Goal: Communication & Community: Answer question/provide support

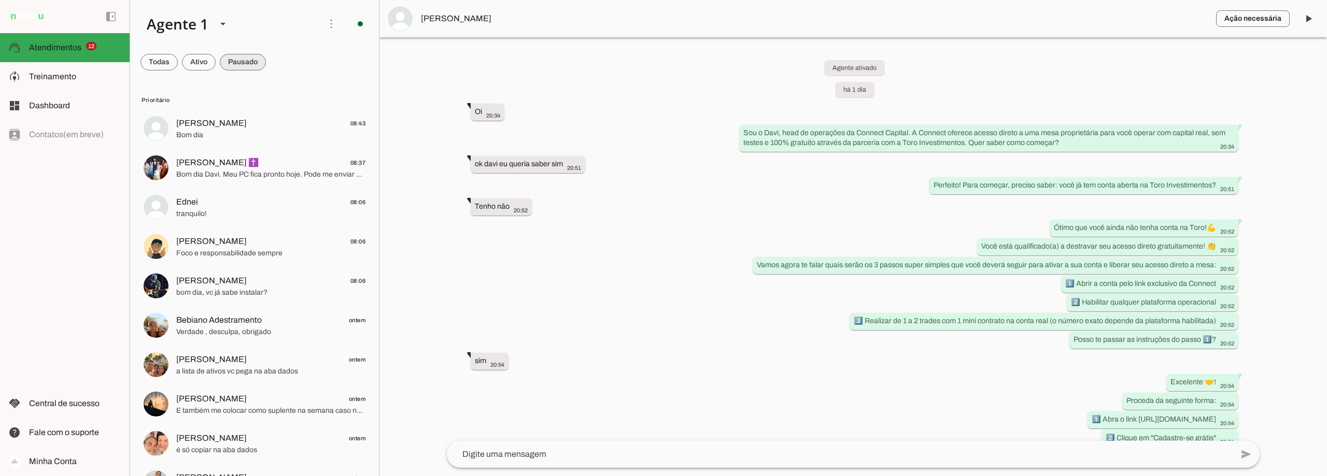
scroll to position [415, 0]
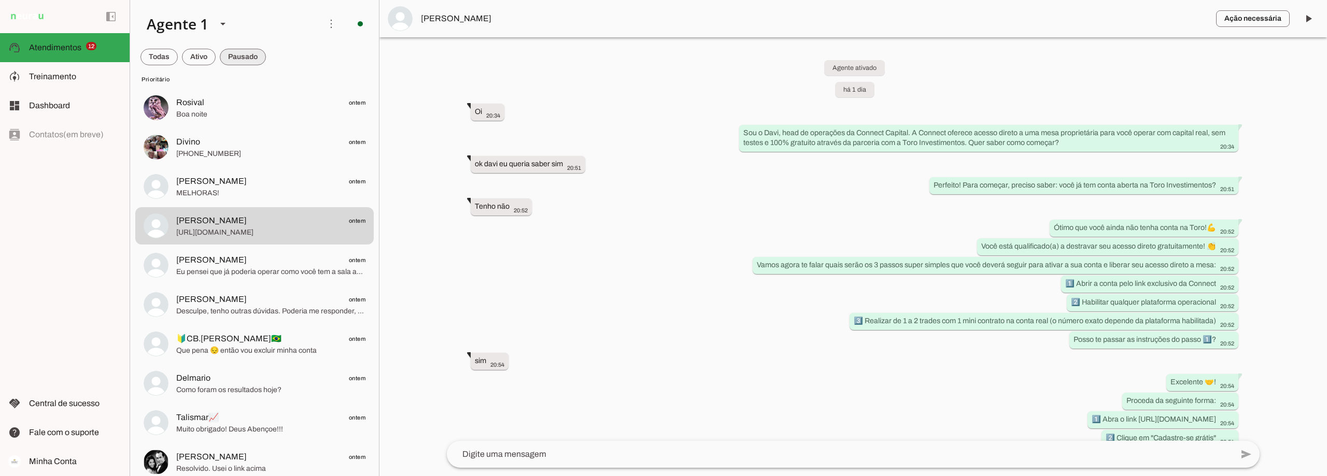
click at [253, 55] on span at bounding box center [243, 57] width 46 height 25
click at [193, 52] on span at bounding box center [199, 57] width 34 height 25
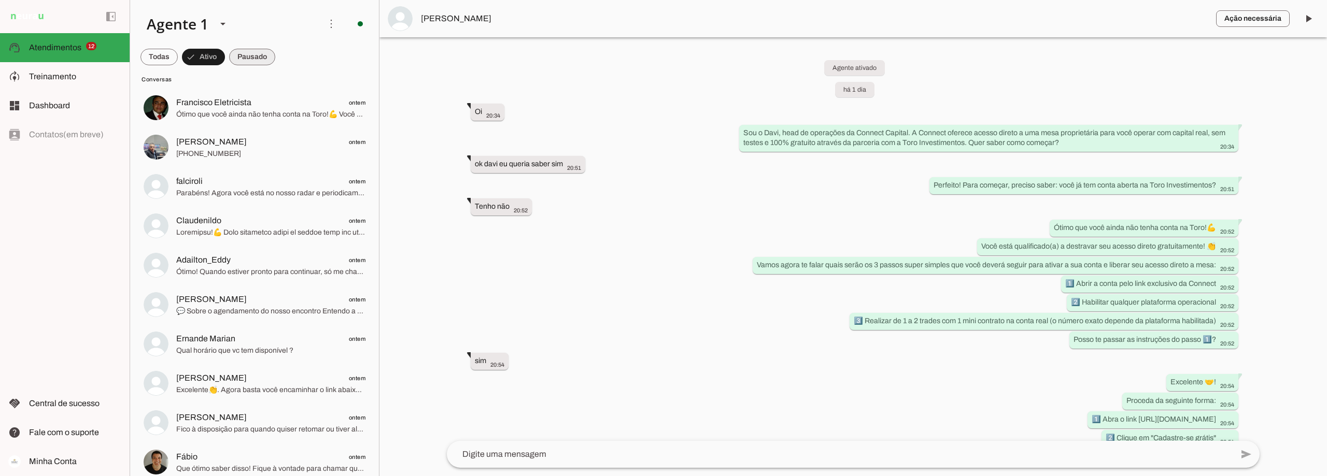
click at [255, 53] on span at bounding box center [252, 57] width 46 height 25
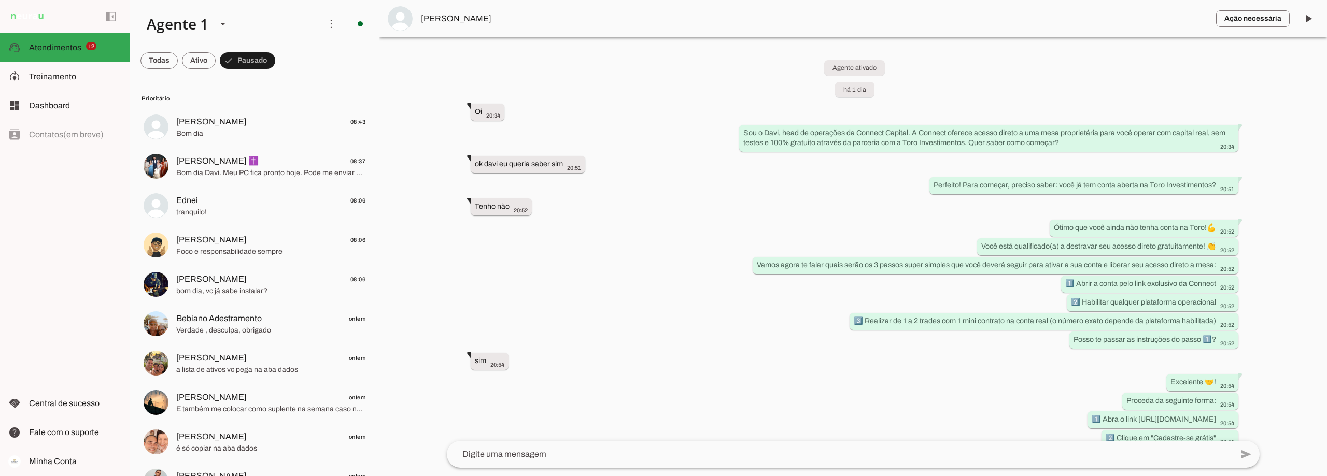
scroll to position [0, 0]
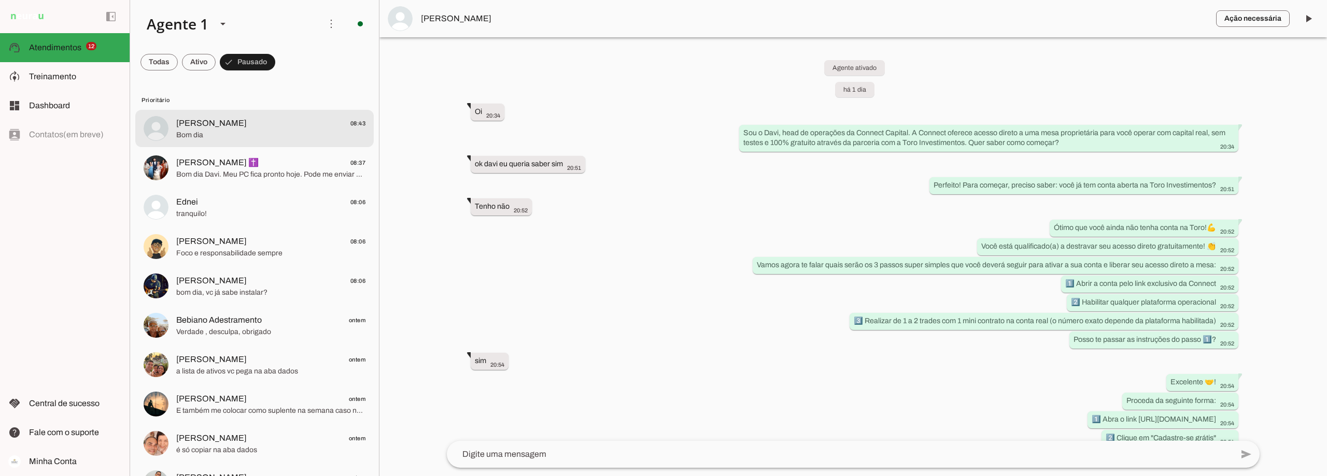
click at [297, 135] on span "Bom dia" at bounding box center [270, 135] width 189 height 10
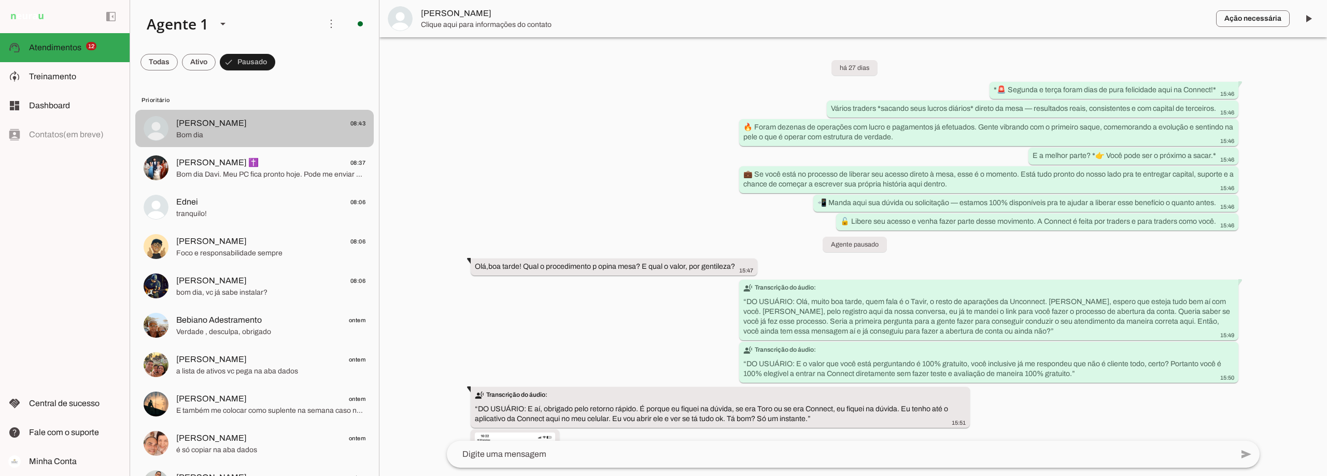
scroll to position [2243, 0]
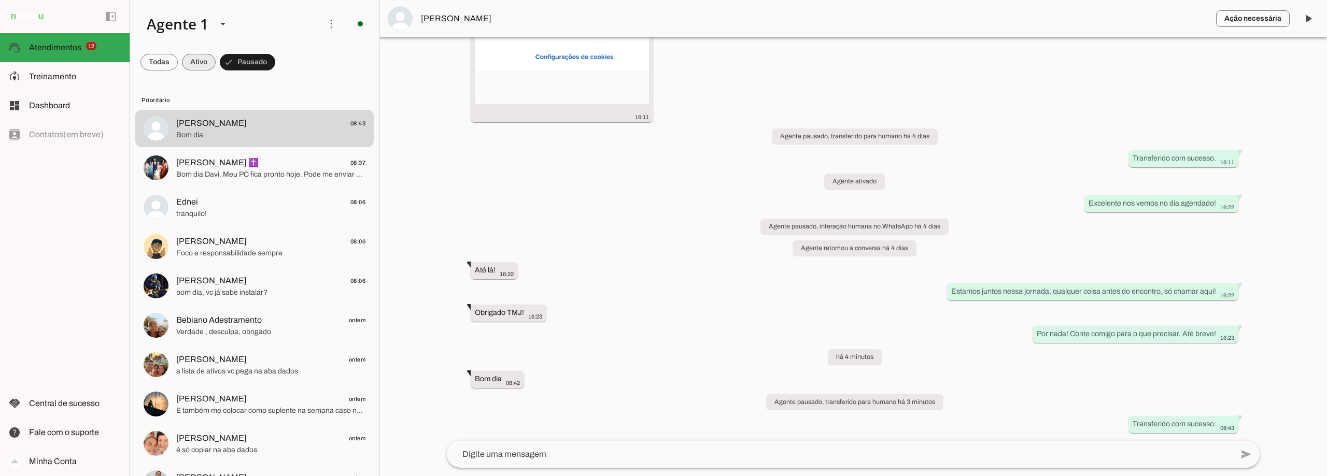
click at [204, 58] on span at bounding box center [199, 62] width 34 height 25
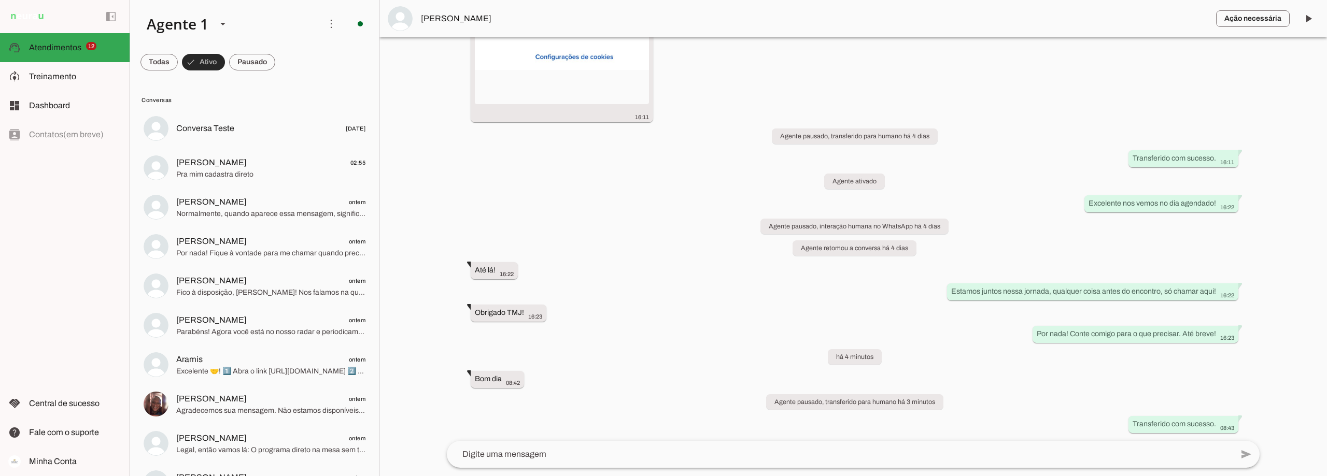
click at [206, 64] on span at bounding box center [203, 62] width 43 height 25
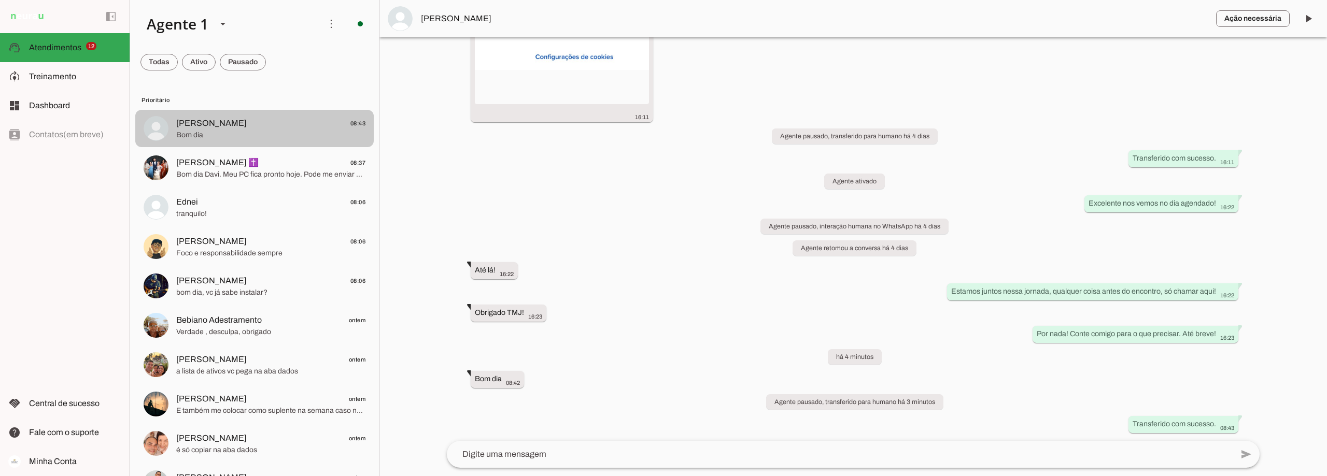
click at [225, 138] on span "Bom dia" at bounding box center [270, 135] width 189 height 10
click at [199, 59] on span at bounding box center [199, 62] width 34 height 25
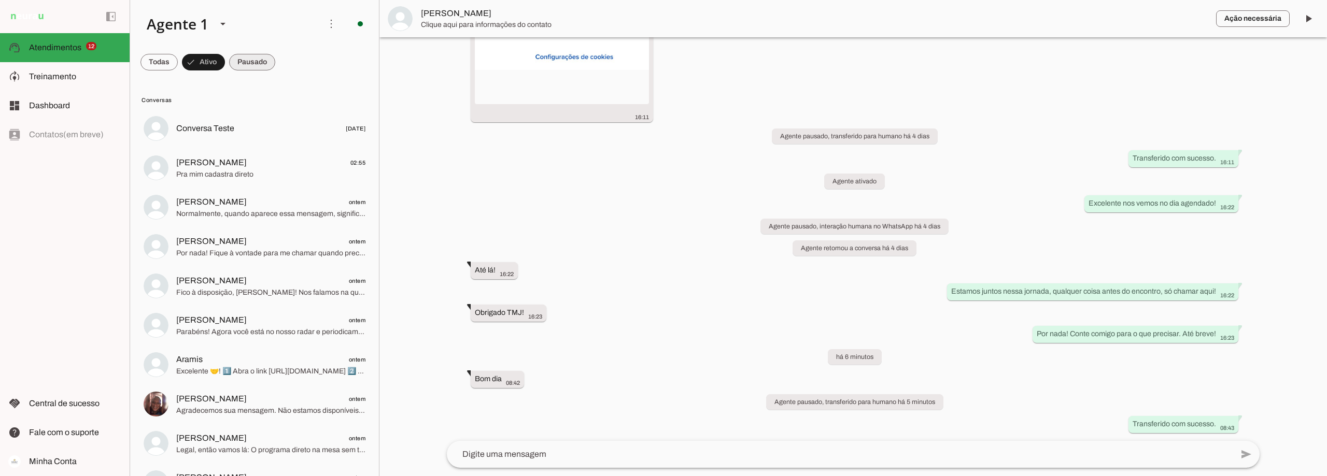
click at [249, 62] on span at bounding box center [252, 62] width 46 height 25
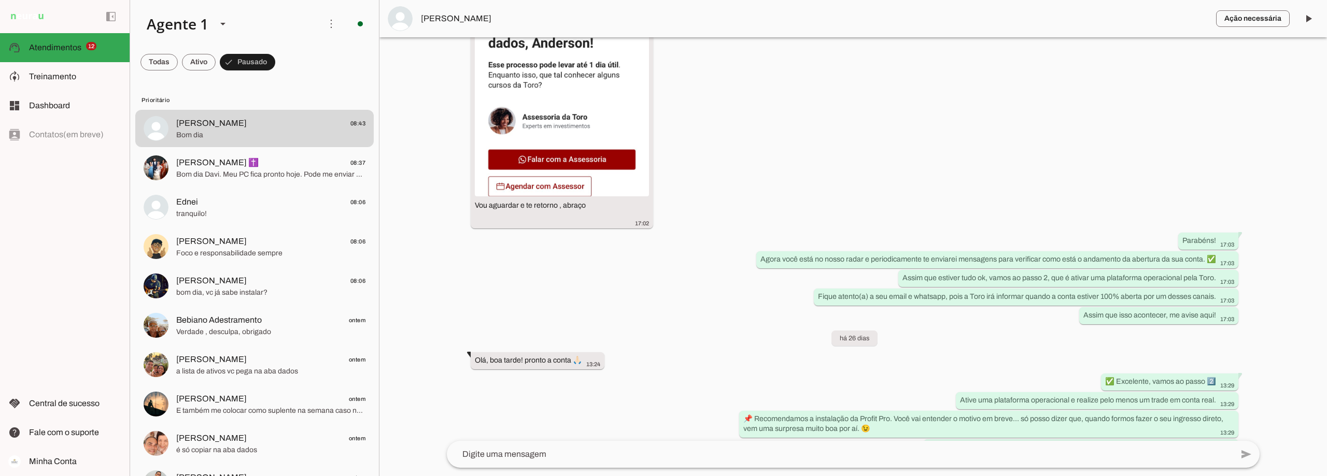
scroll to position [777, 0]
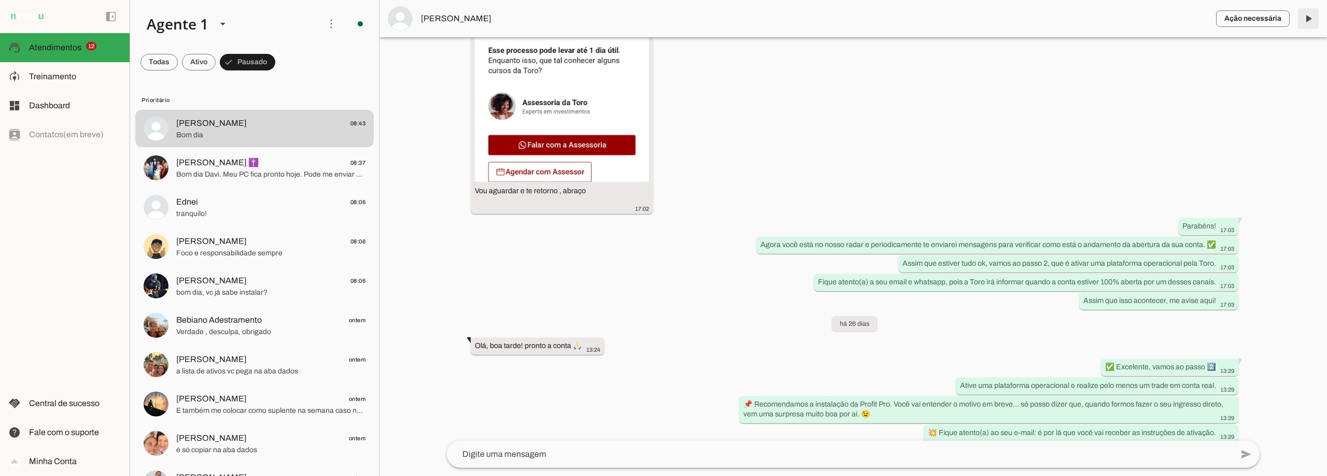
click at [1308, 17] on span at bounding box center [1307, 18] width 25 height 25
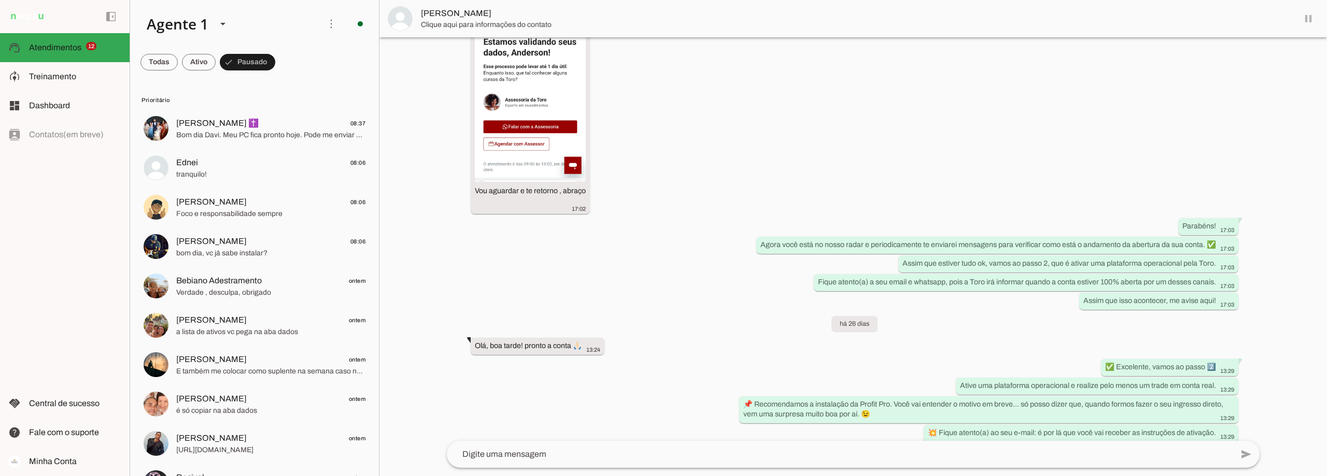
scroll to position [802, 0]
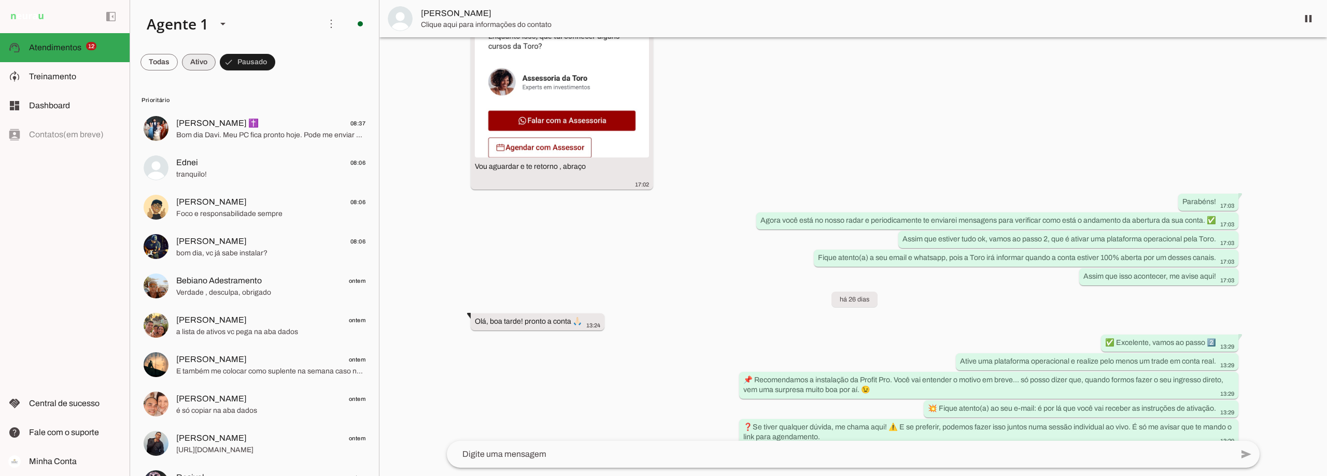
click at [203, 61] on span at bounding box center [199, 62] width 34 height 25
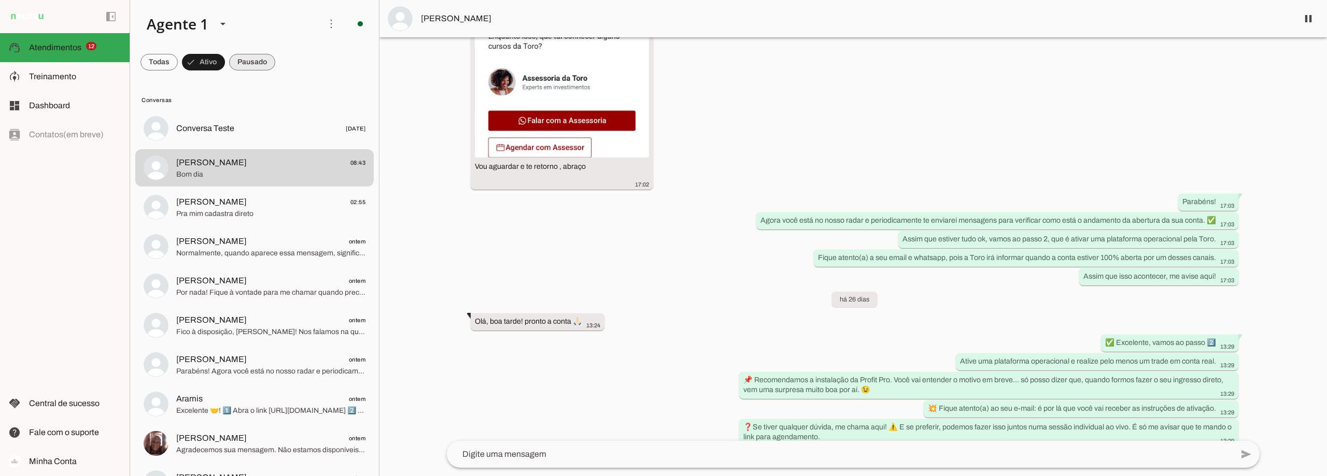
click at [253, 61] on span at bounding box center [252, 62] width 46 height 25
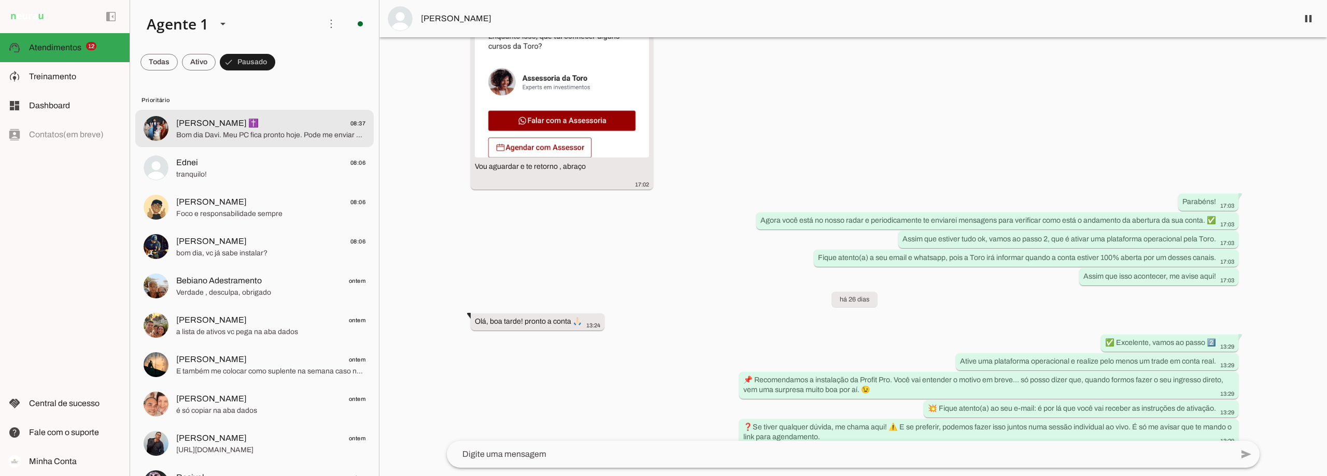
click at [241, 133] on span "Bom dia Davi. Meu PC fica pronto hoje. Pode me enviar o [PERSON_NAME] Pro 4 e a…" at bounding box center [270, 135] width 189 height 10
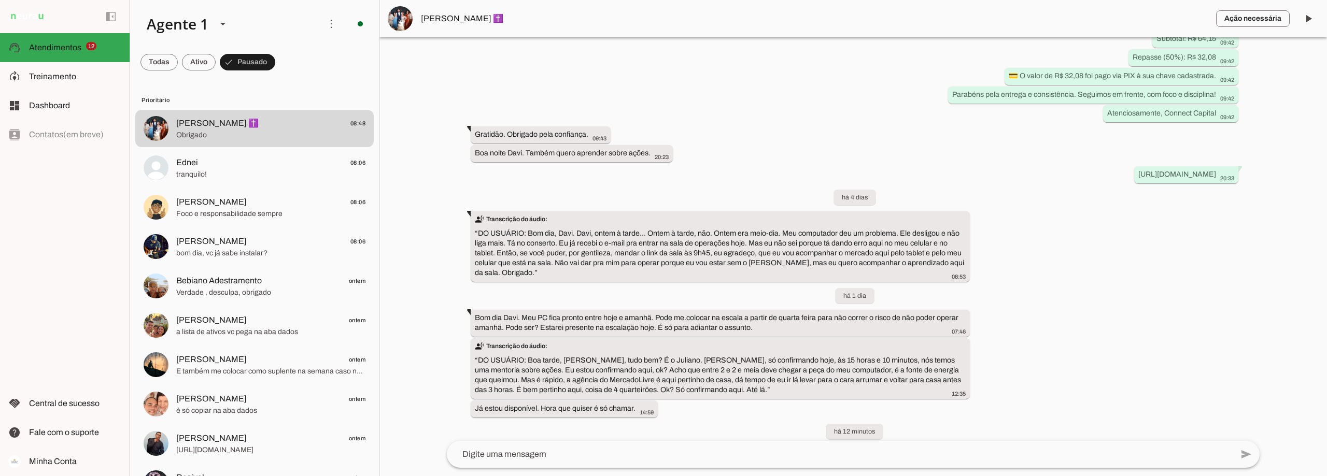
scroll to position [4260, 0]
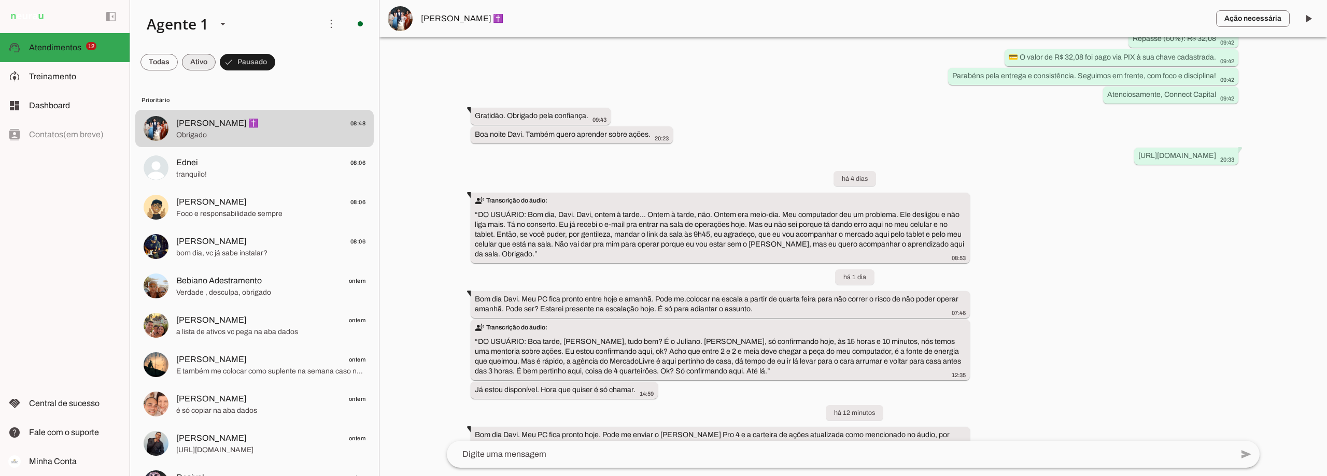
click at [196, 58] on span at bounding box center [199, 62] width 34 height 25
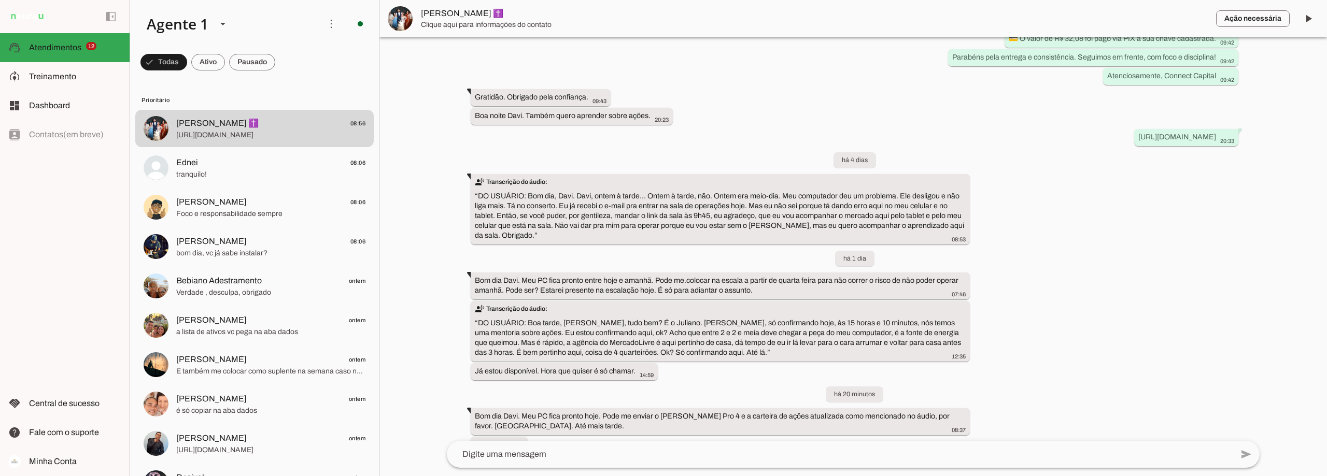
scroll to position [4299, 0]
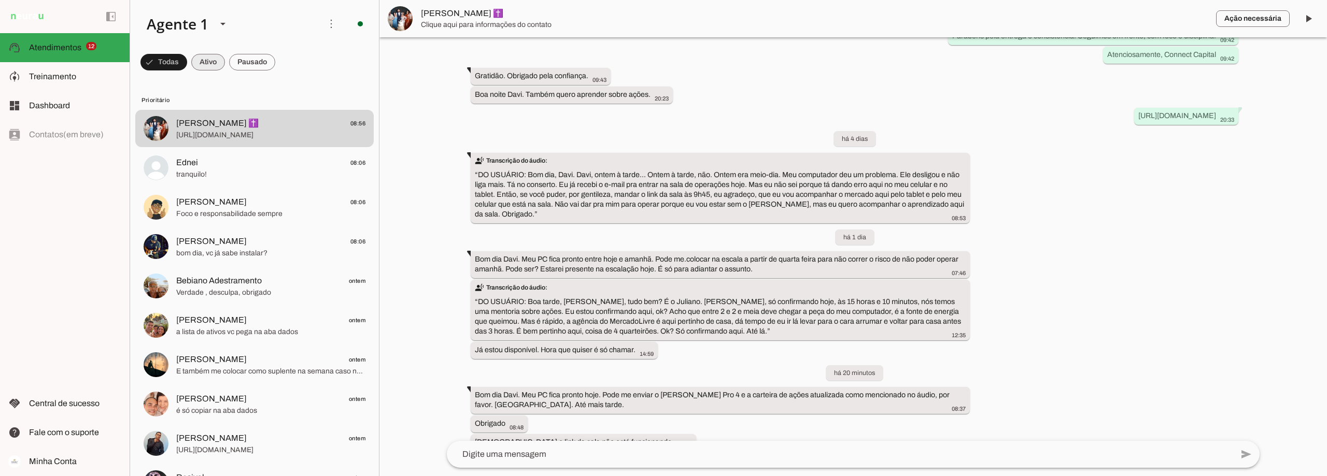
click at [210, 66] on span at bounding box center [208, 62] width 34 height 25
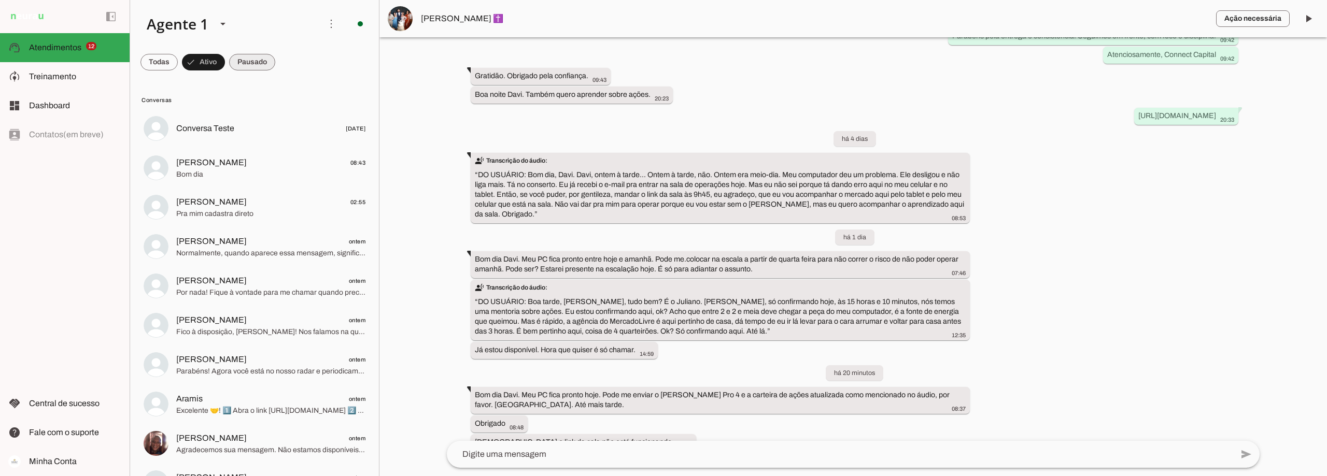
click at [262, 57] on span at bounding box center [252, 62] width 46 height 25
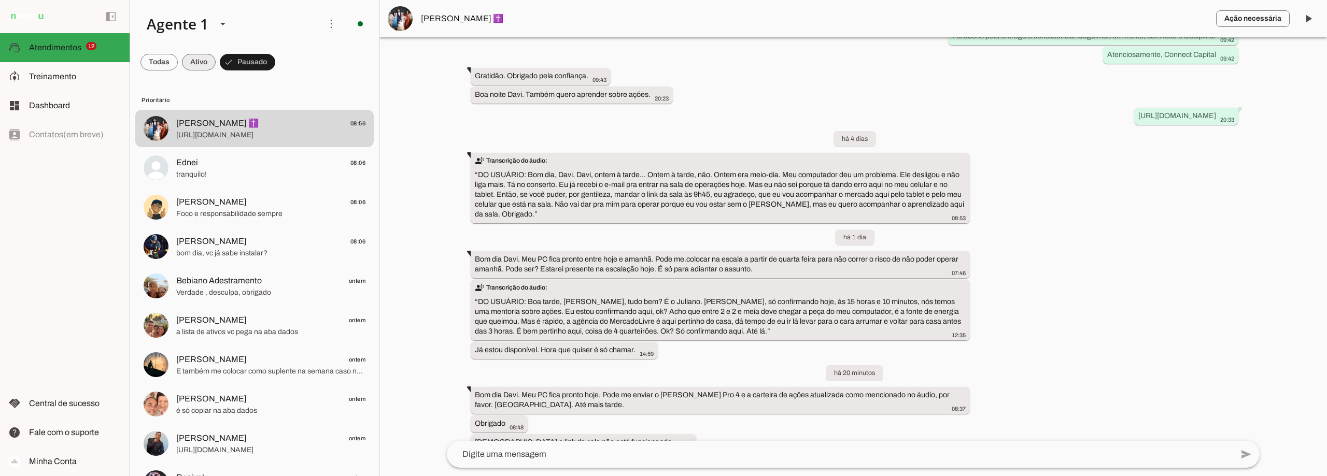
click at [202, 61] on span at bounding box center [199, 62] width 34 height 25
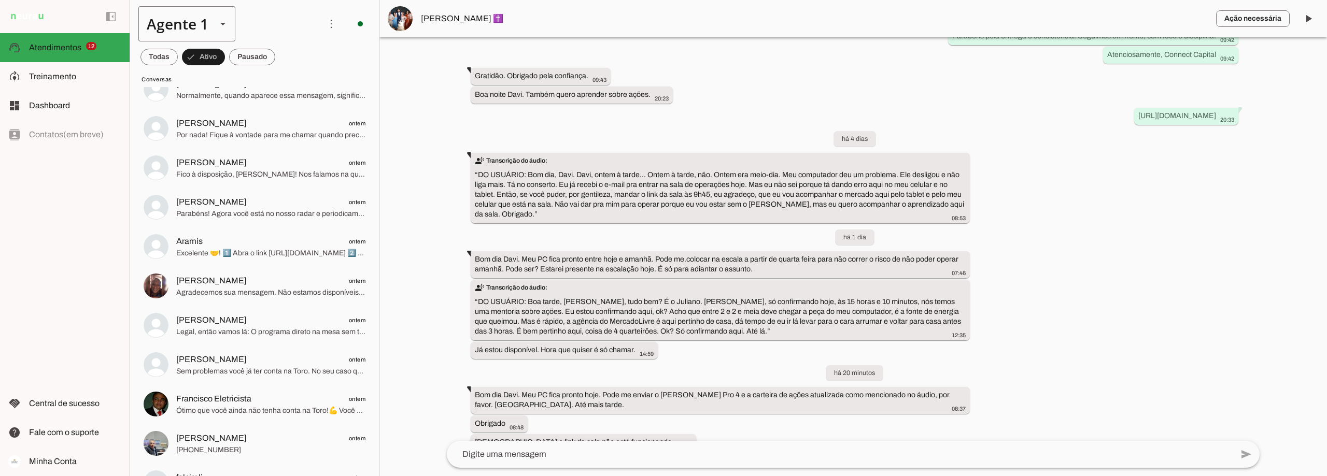
scroll to position [104, 0]
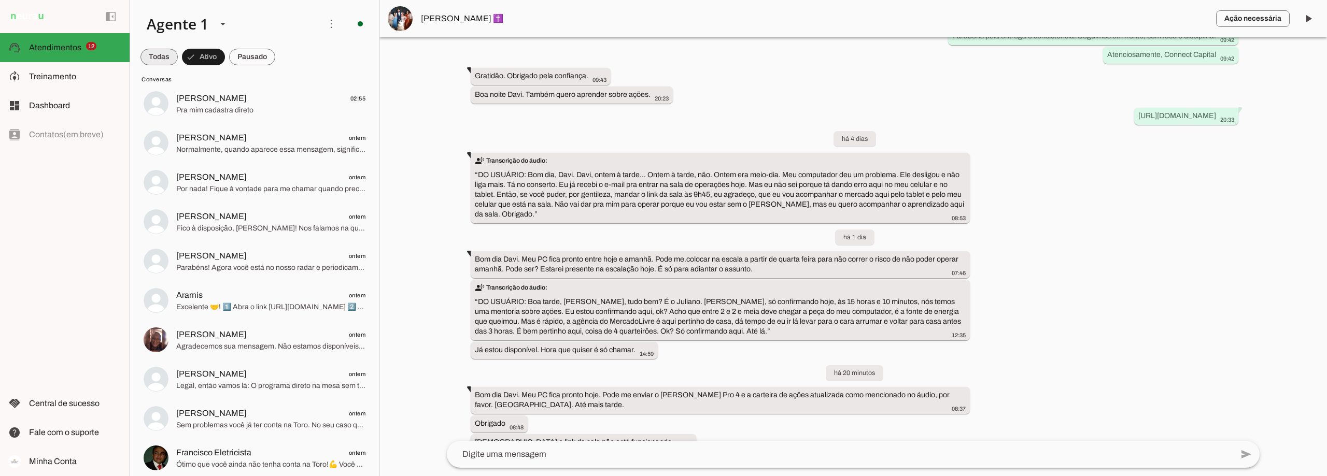
click at [159, 57] on span at bounding box center [158, 57] width 37 height 25
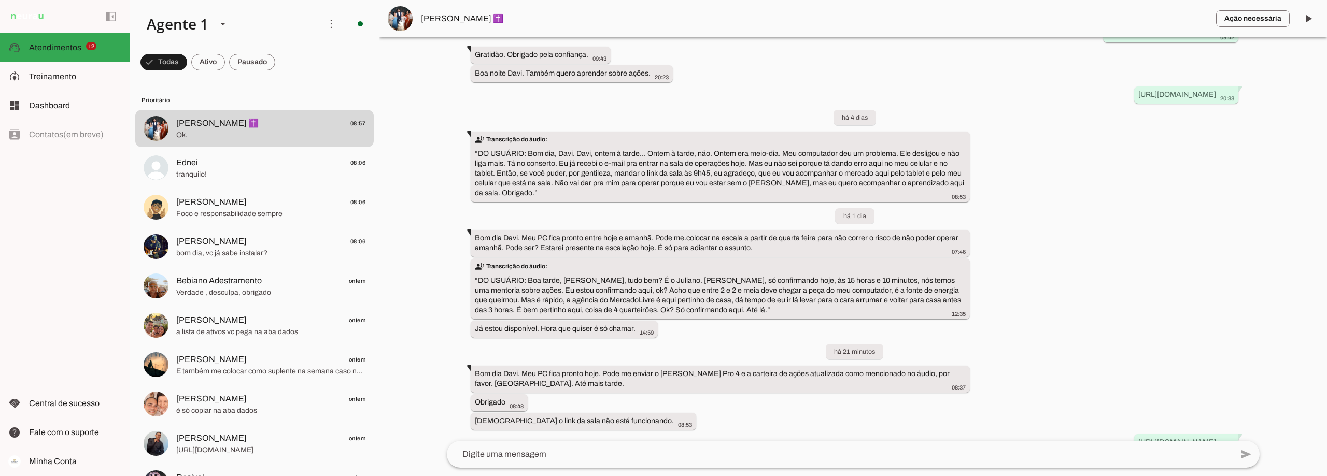
scroll to position [4321, 0]
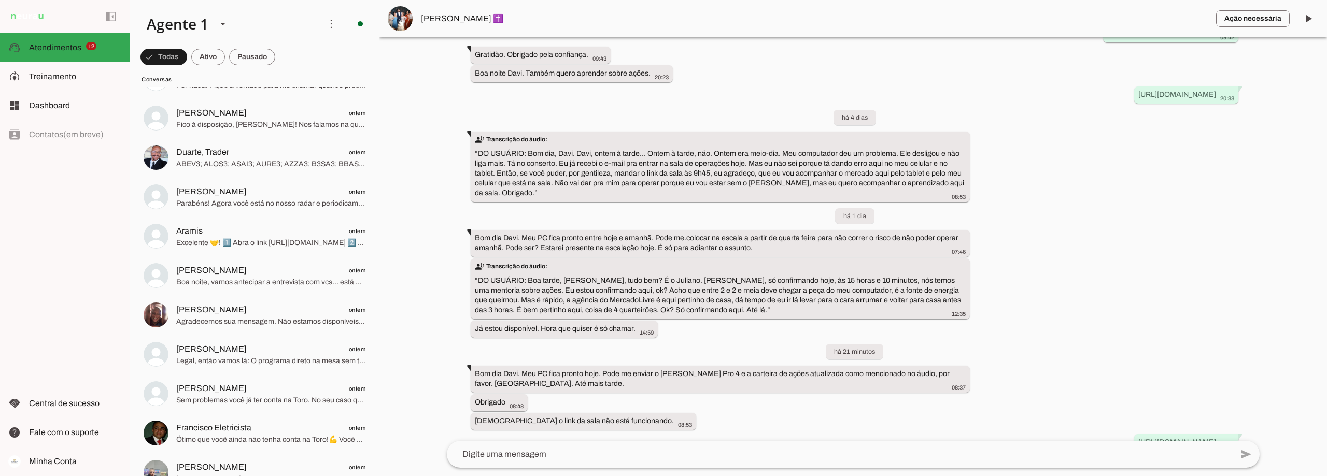
click at [272, 53] on span at bounding box center [252, 57] width 46 height 25
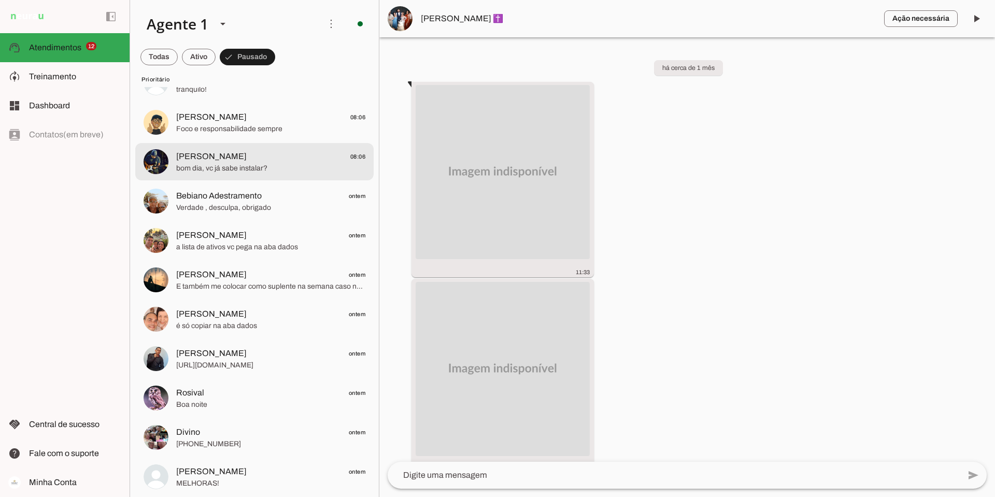
scroll to position [0, 0]
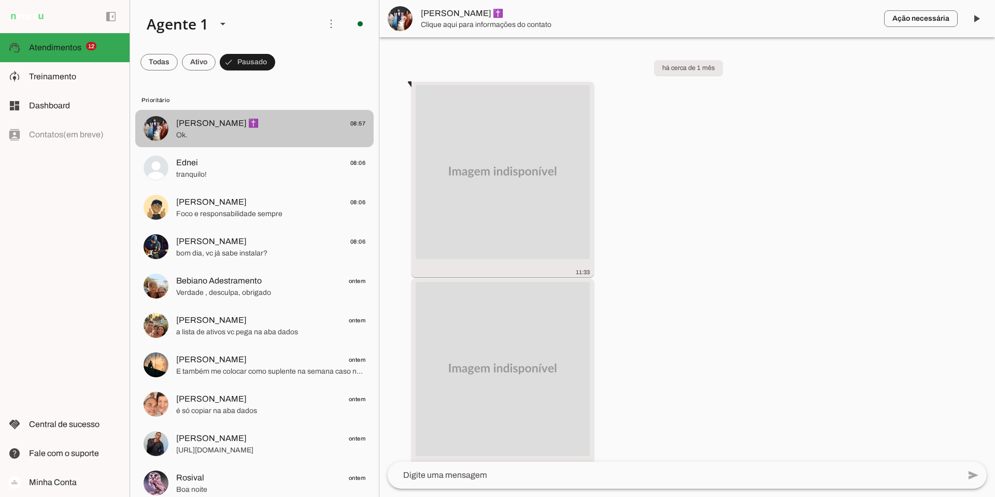
click at [258, 130] on span "Ok." at bounding box center [270, 135] width 189 height 10
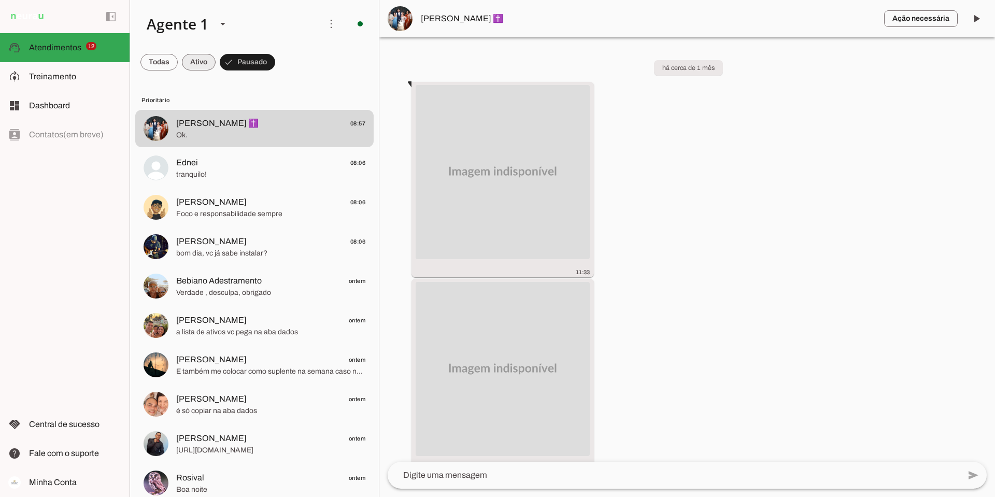
click at [204, 61] on span at bounding box center [199, 62] width 34 height 25
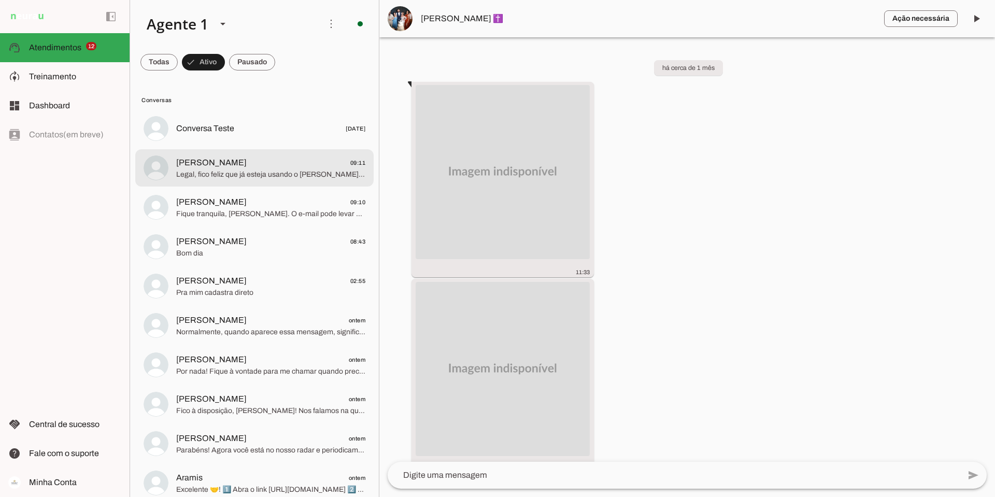
click at [274, 172] on span "Legal, fico feliz que já esteja usando o DAVID PRO! Isso vai ajudar muito no se…" at bounding box center [270, 174] width 189 height 10
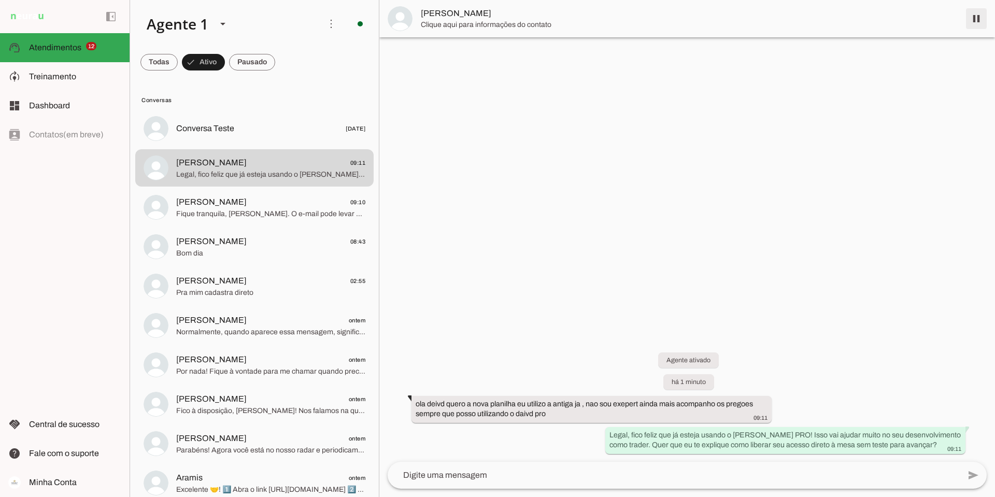
click at [977, 18] on span at bounding box center [976, 18] width 25 height 25
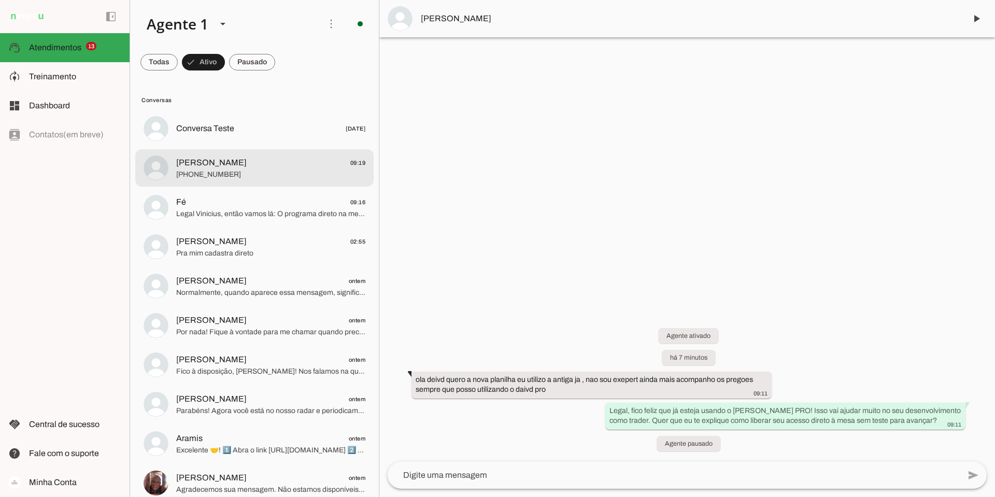
click at [265, 174] on span "[PHONE_NUMBER]" at bounding box center [270, 174] width 189 height 10
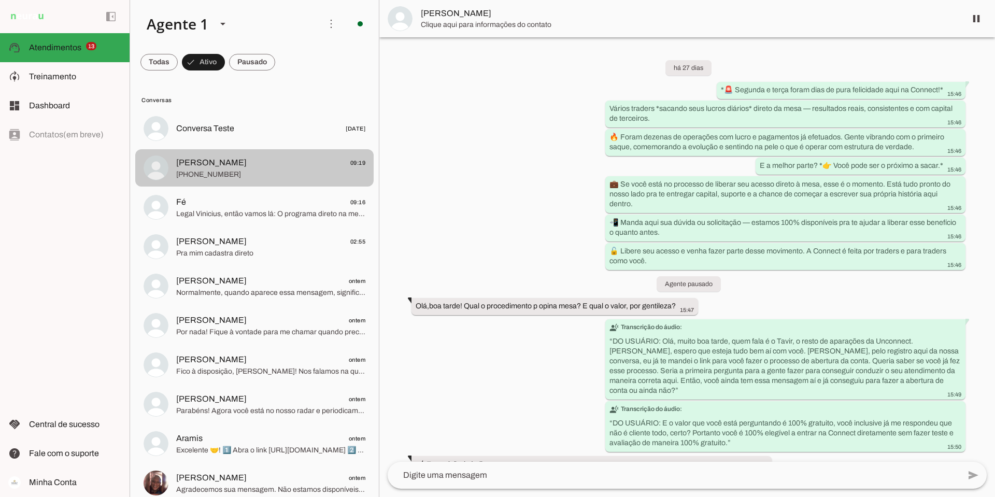
scroll to position [2475, 0]
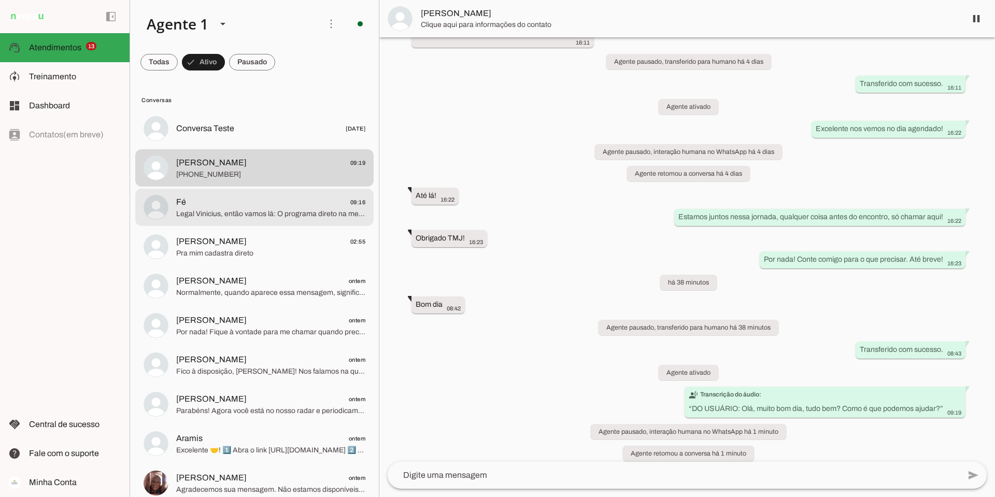
click at [265, 211] on span "Legal Vinicius, então vamos lá: O programa direto na mesa sem teste é resultado…" at bounding box center [270, 214] width 189 height 10
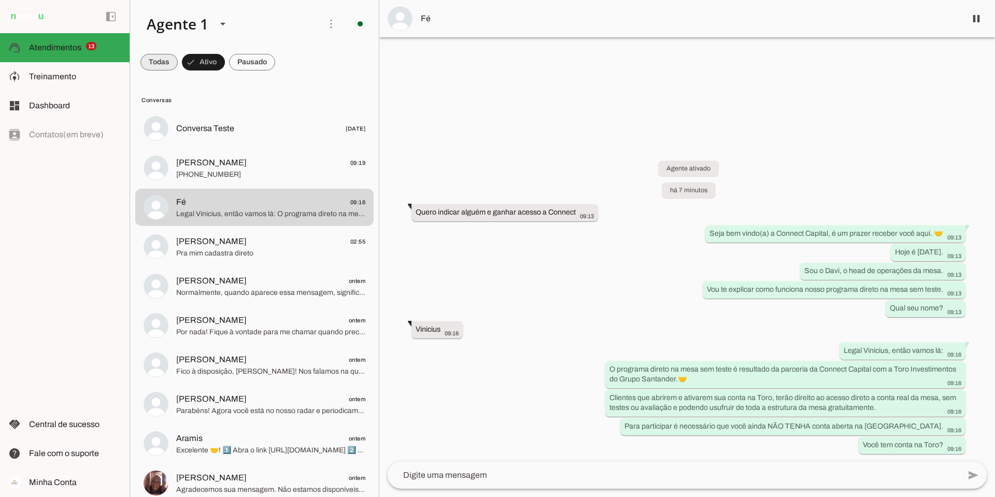
click at [163, 59] on span at bounding box center [158, 62] width 37 height 25
